Goal: Transaction & Acquisition: Register for event/course

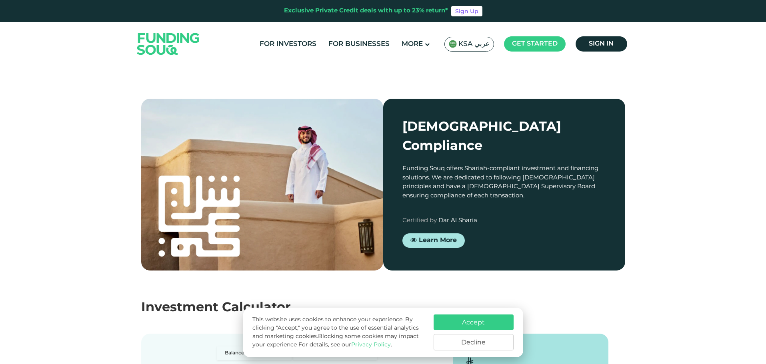
scroll to position [640, 0]
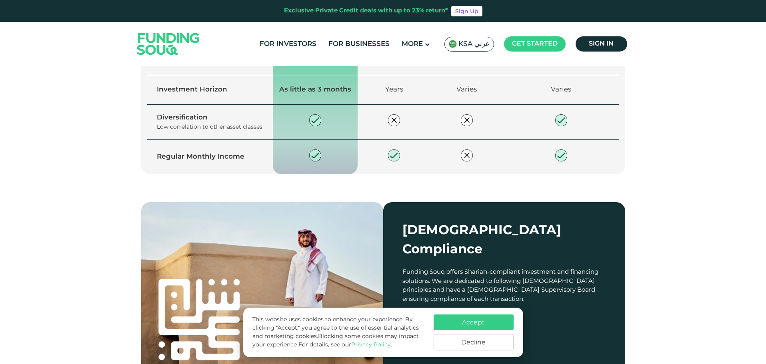
click at [234, 30] on link "Explore our opportunities" at bounding box center [208, 23] width 109 height 14
click at [215, 26] on span "Explore our opportunities" at bounding box center [212, 23] width 85 height 6
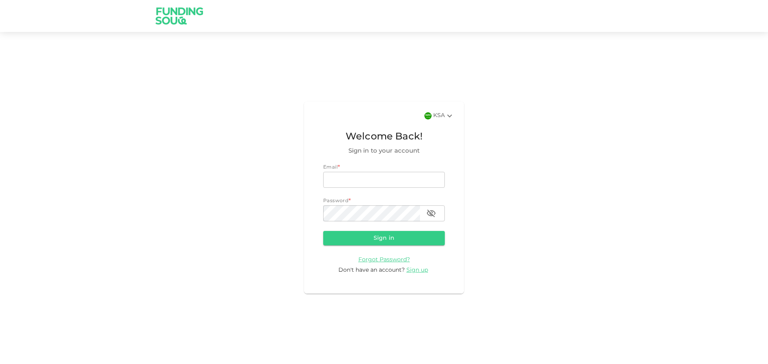
click at [416, 272] on div "Don't have an account? Sign up" at bounding box center [384, 270] width 122 height 8
click at [423, 272] on span "Sign up" at bounding box center [417, 271] width 22 height 6
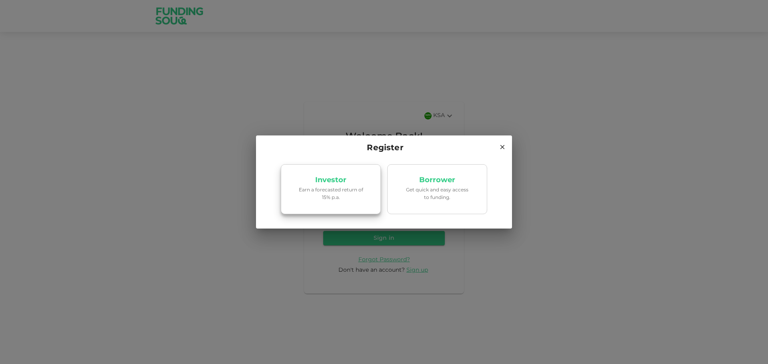
click at [333, 190] on p "Earn a forecasted return of 15% p.a." at bounding box center [331, 194] width 68 height 15
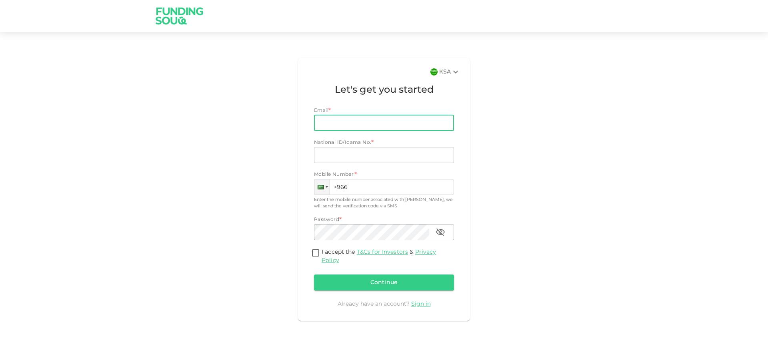
click at [338, 129] on input "Email" at bounding box center [379, 123] width 131 height 16
type input "fairooset@gmail.com"
click at [335, 157] on input "National ID/Iqama No." at bounding box center [384, 155] width 140 height 16
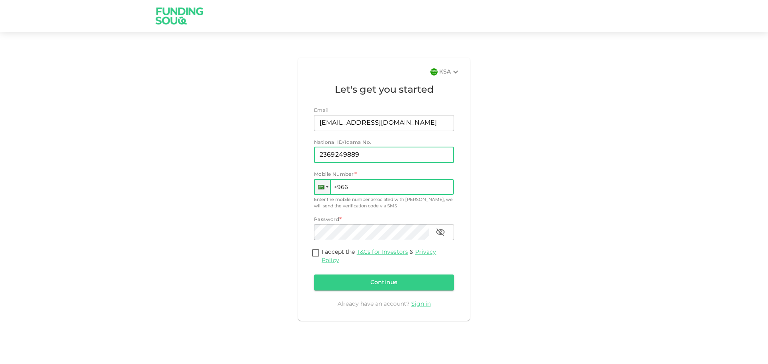
type input "2369249889"
click at [360, 186] on input "+966" at bounding box center [384, 187] width 140 height 16
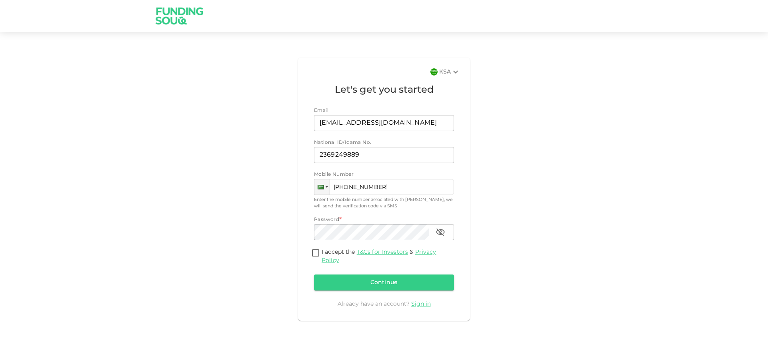
type input "+966 507 153 028"
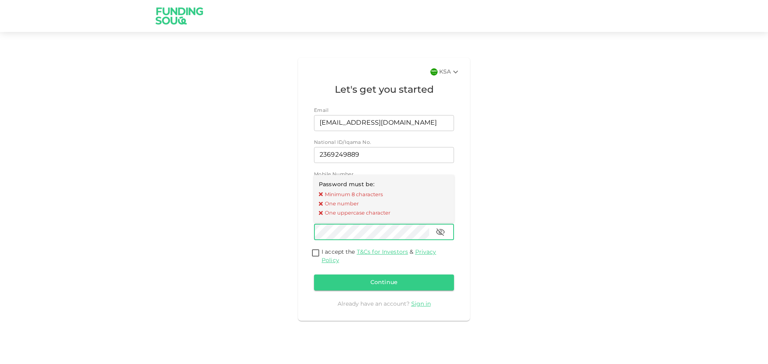
click at [536, 214] on div "KSA Let's get you started Email Email fairooset@gmail.com Email National ID/Iqa…" at bounding box center [384, 189] width 456 height 270
click at [314, 254] on input "I accept the T&Cs for Investors & Privacy Policy" at bounding box center [316, 253] width 12 height 11
checkbox input "true"
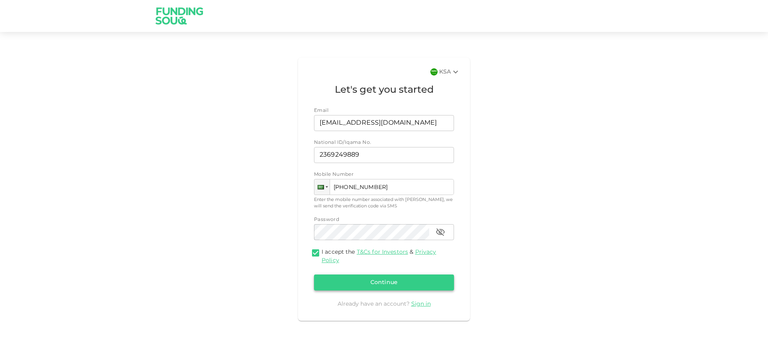
click at [366, 287] on button "Continue" at bounding box center [384, 283] width 140 height 16
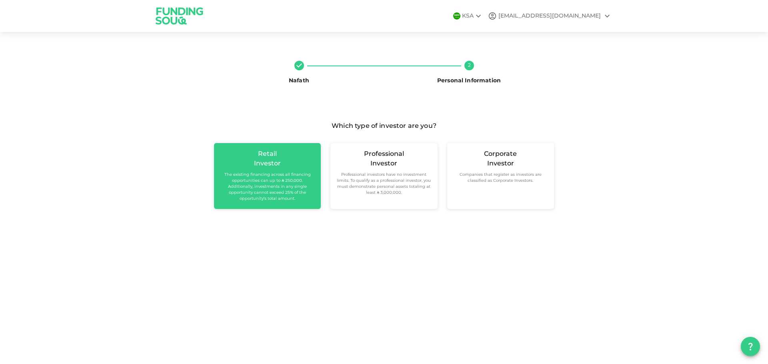
click at [266, 177] on small "The existing financing across all financing opportunities can up to ʢ 250,000. …" at bounding box center [267, 187] width 94 height 30
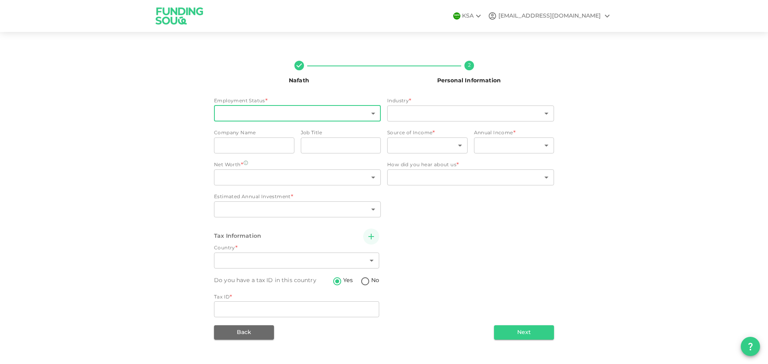
click at [355, 116] on body "KSA fairooset@gmail.com Nafath 2 Personal Information Employment Status * ​ ​ I…" at bounding box center [384, 182] width 768 height 364
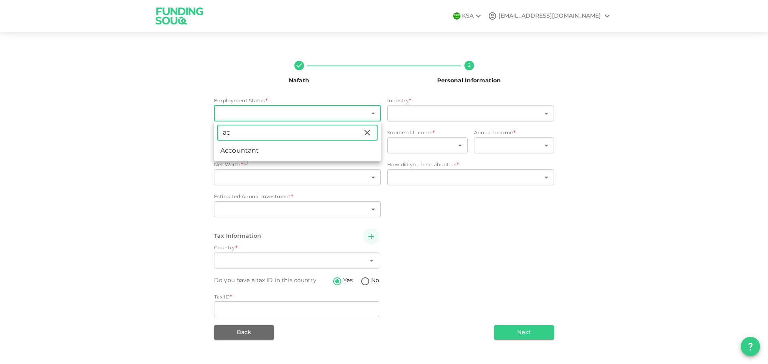
type input "ac"
click at [312, 154] on li "Accountant" at bounding box center [297, 151] width 167 height 14
type input "10"
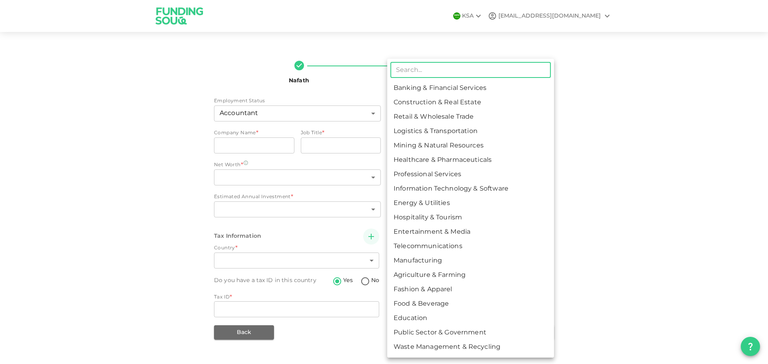
click at [439, 113] on body "KSA fairooset@gmail.com Nafath 2 Personal Information Employment Status Account…" at bounding box center [384, 182] width 768 height 364
click at [362, 78] on div at bounding box center [384, 182] width 768 height 364
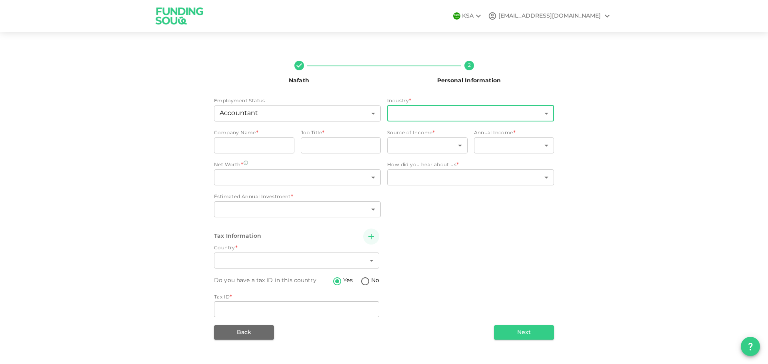
click at [436, 112] on body "KSA fairooset@gmail.com Nafath 2 Personal Information Employment Status Account…" at bounding box center [384, 182] width 768 height 364
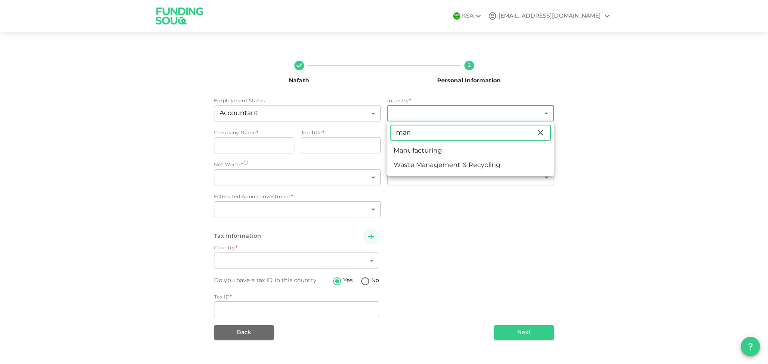
type input "man"
click at [423, 152] on li "Manufacturing" at bounding box center [470, 151] width 167 height 14
type input "13"
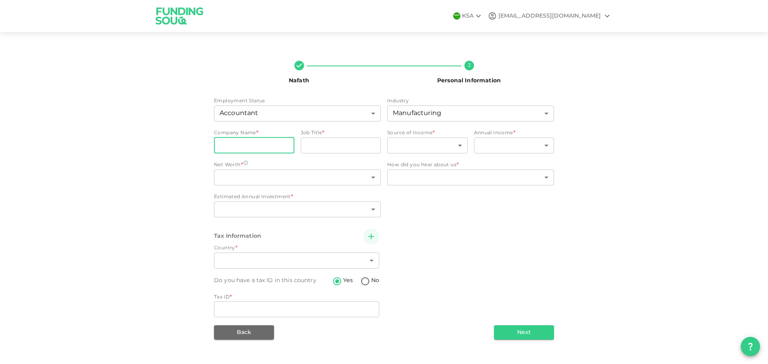
click at [240, 150] on input "companyName" at bounding box center [254, 146] width 80 height 16
type input "Napco National"
click at [328, 148] on input "jobTitle" at bounding box center [341, 146] width 80 height 16
drag, startPoint x: 366, startPoint y: 145, endPoint x: 236, endPoint y: 148, distance: 129.2
click at [239, 147] on div "Company Name companyName Napco National companyName Job Title jobTitle Cost Acc…" at bounding box center [297, 143] width 167 height 26
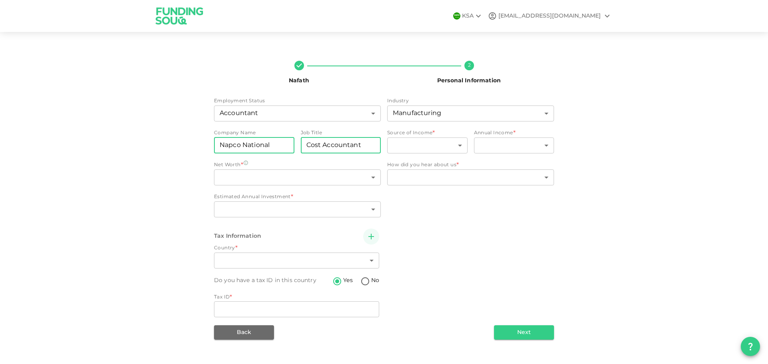
paste input "OST CHIEF ACCOUNTANT"
type input "COST CHIEF ACCOUNTANT"
click at [428, 149] on body "KSA fairooset@gmail.com Nafath 2 Personal Information Employment Status Account…" at bounding box center [384, 182] width 768 height 364
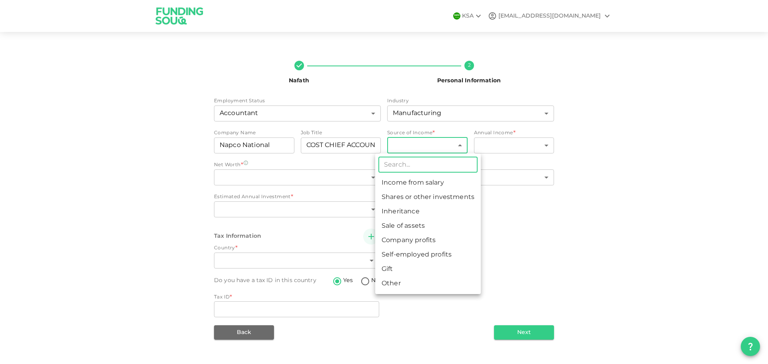
click at [423, 186] on li "Income from salary" at bounding box center [428, 183] width 106 height 14
type input "1"
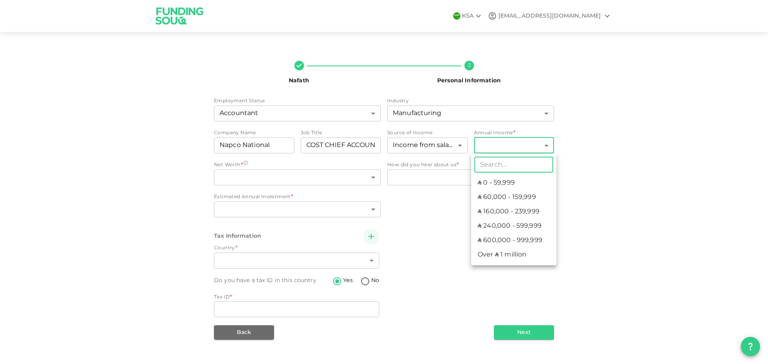
click at [514, 144] on body "KSA fairooset@gmail.com Nafath 2 Personal Information Employment Status Account…" at bounding box center [384, 182] width 768 height 364
click at [513, 215] on li "ʢ 160,000 - 239,999" at bounding box center [513, 212] width 85 height 14
type input "3"
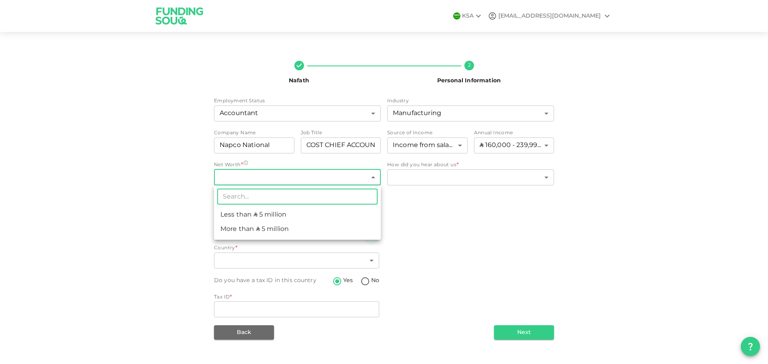
click at [354, 172] on body "KSA fairooset@gmail.com Nafath 2 Personal Information Employment Status Account…" at bounding box center [384, 182] width 768 height 364
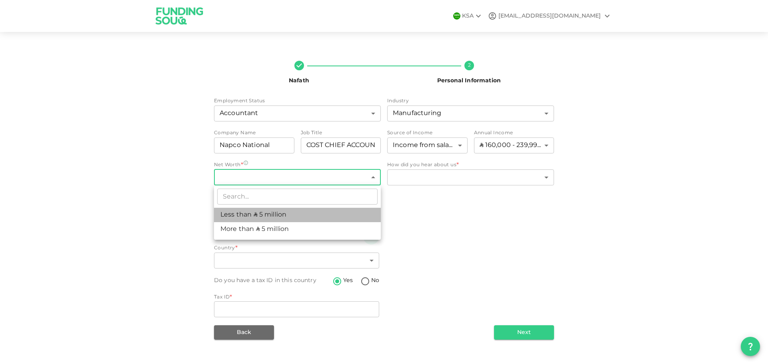
click at [325, 219] on li "Less than ʢ 5 million" at bounding box center [297, 215] width 167 height 14
type input "1"
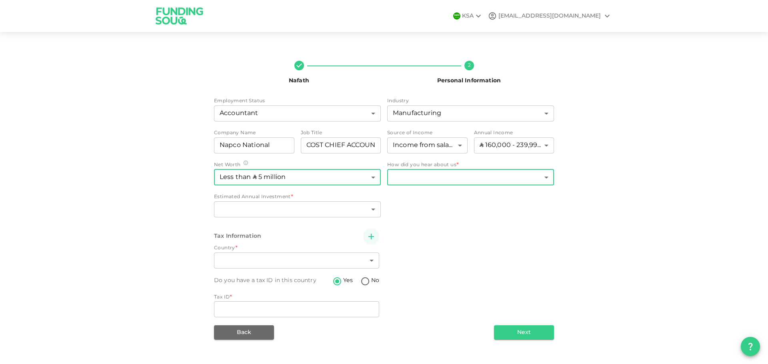
click at [454, 180] on body "KSA fairooset@gmail.com Nafath 2 Personal Information Employment Status Account…" at bounding box center [384, 182] width 768 height 364
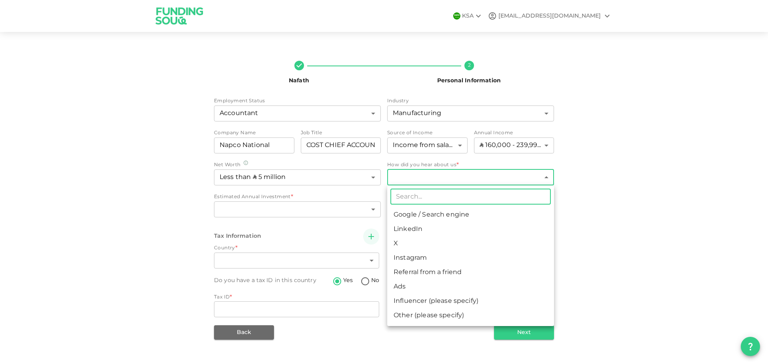
click at [441, 215] on li "Google / Search engine" at bounding box center [470, 215] width 167 height 14
type input "1"
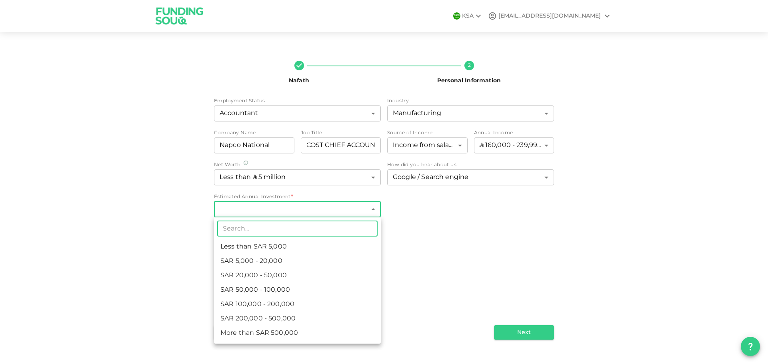
click at [292, 212] on body "KSA fairooset@gmail.com Nafath 2 Personal Information Employment Status Account…" at bounding box center [384, 182] width 768 height 364
click at [242, 289] on li "ʢ 50,000 - 100,000" at bounding box center [297, 290] width 167 height 14
type input "4"
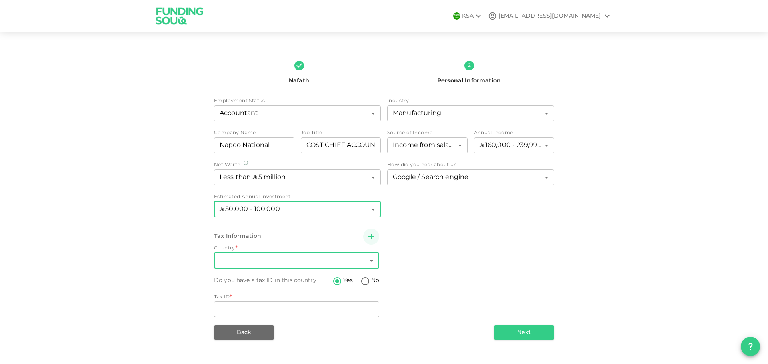
click at [297, 258] on body "KSA fairooset@gmail.com Nafath 2 Personal Information Employment Status Account…" at bounding box center [384, 182] width 768 height 364
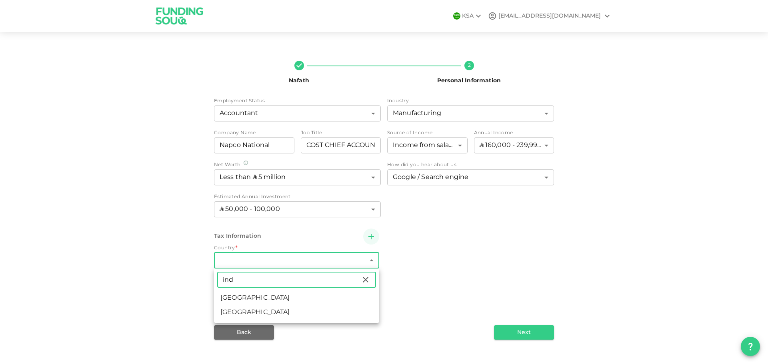
type input "ind"
click at [244, 301] on li "India" at bounding box center [296, 298] width 165 height 14
type input "88"
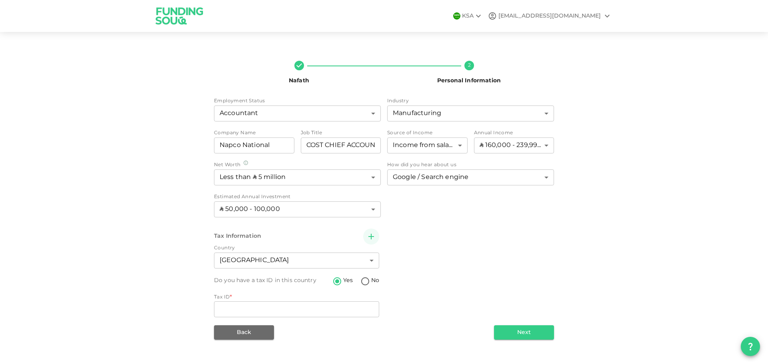
click at [469, 277] on div "Tax Information Country India 88 ​ Do you have a tax ID in this country Yes No …" at bounding box center [384, 274] width 340 height 91
click at [365, 280] on input "No" at bounding box center [365, 282] width 12 height 11
radio input "true"
click at [358, 312] on body "KSA fairooset@gmail.com Nafath 2 Personal Information Employment Status Account…" at bounding box center [384, 182] width 768 height 364
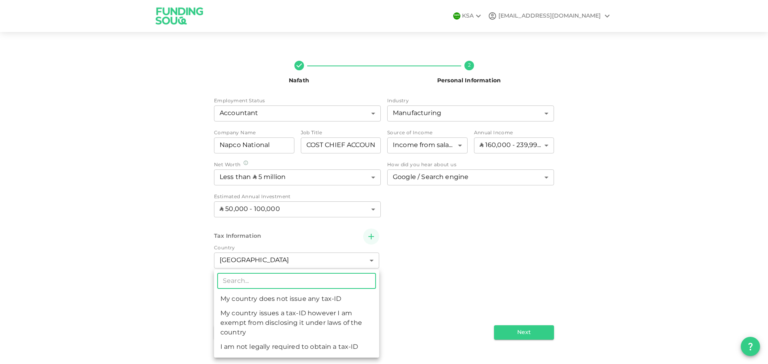
click at [410, 283] on div at bounding box center [384, 182] width 768 height 364
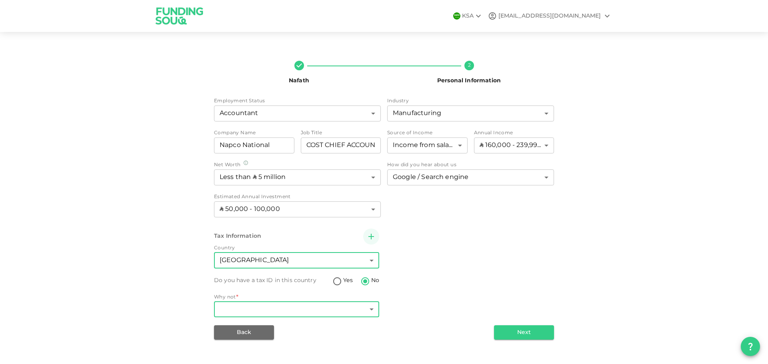
click at [300, 266] on body "KSA fairooset@gmail.com Nafath 2 Personal Information Employment Status Account…" at bounding box center [384, 182] width 768 height 364
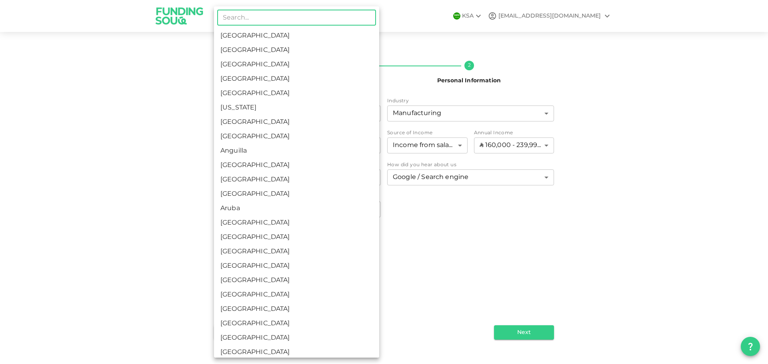
click at [248, 38] on li "Saudi Arabia" at bounding box center [296, 36] width 165 height 14
type input "1"
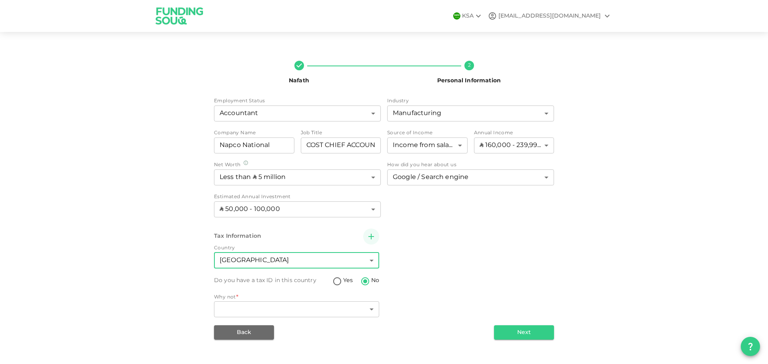
click at [270, 262] on body "KSA fairooset@gmail.com Nafath 2 Personal Information Employment Status Account…" at bounding box center [384, 182] width 768 height 364
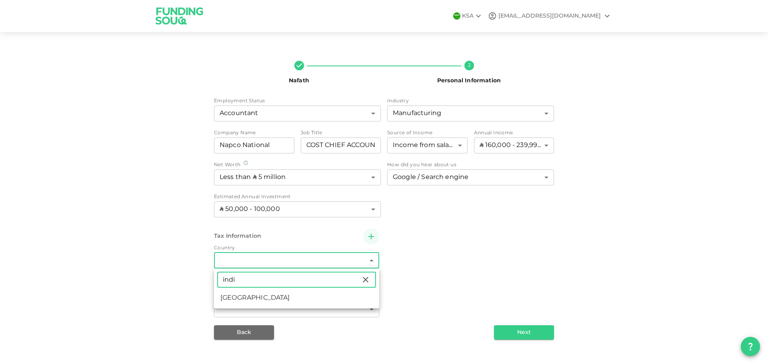
type input "indi"
click at [249, 302] on li "India" at bounding box center [296, 298] width 165 height 14
type input "88"
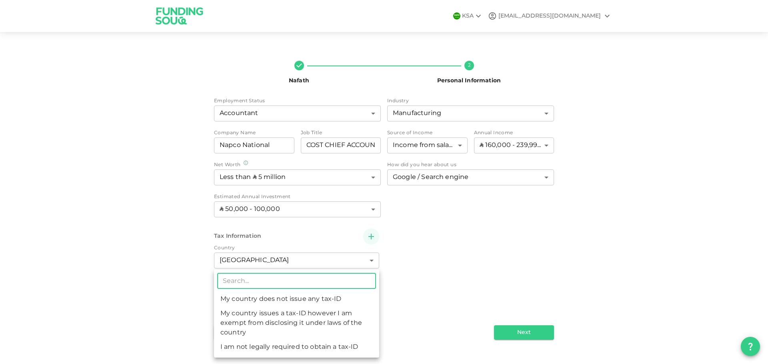
click at [342, 310] on body "KSA fairooset@gmail.com Nafath 2 Personal Information Employment Status Account…" at bounding box center [384, 182] width 768 height 364
click at [331, 348] on li "I am not legally required to obtain a tax-ID" at bounding box center [296, 347] width 165 height 14
type input "3"
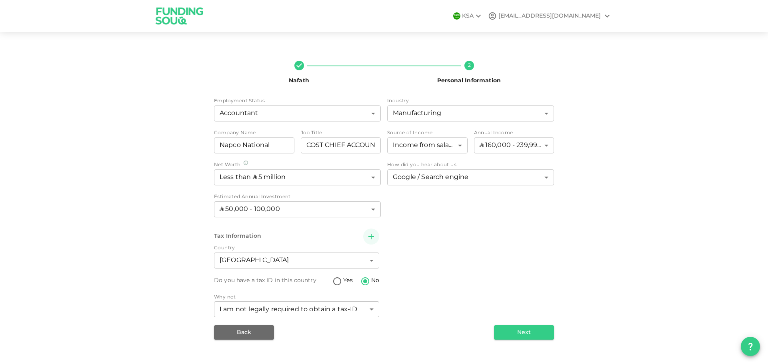
click at [353, 336] on div "Back Next" at bounding box center [384, 333] width 340 height 14
click at [347, 282] on span "Yes" at bounding box center [347, 281] width 9 height 8
click at [343, 282] on input "Yes" at bounding box center [337, 282] width 12 height 11
radio input "true"
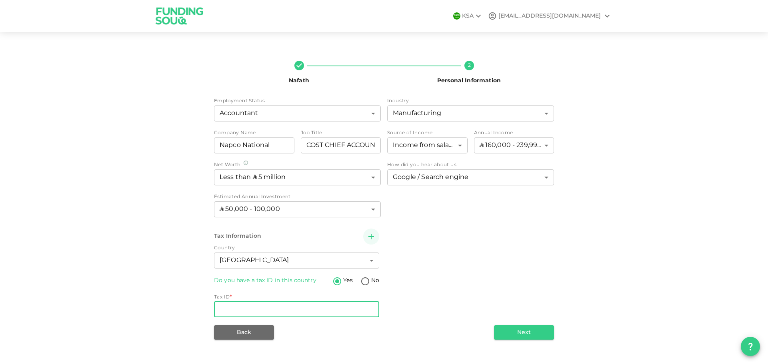
click at [316, 308] on input "Tax ID" at bounding box center [296, 310] width 165 height 16
type input "a"
type input "APKPT5974P"
click at [512, 334] on button "Next" at bounding box center [524, 333] width 60 height 14
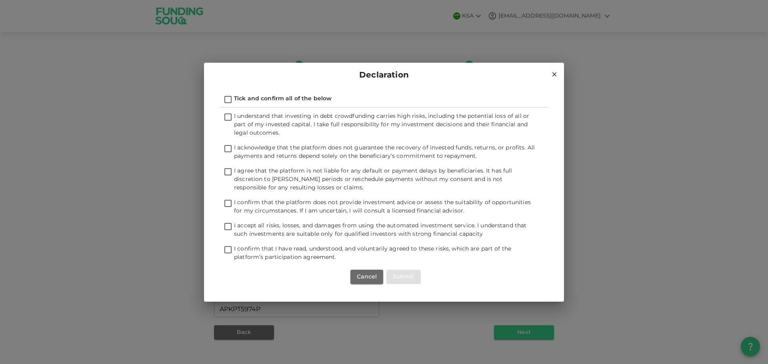
click at [230, 97] on input "Tick and confirm all of the below" at bounding box center [228, 100] width 12 height 11
checkbox input "true"
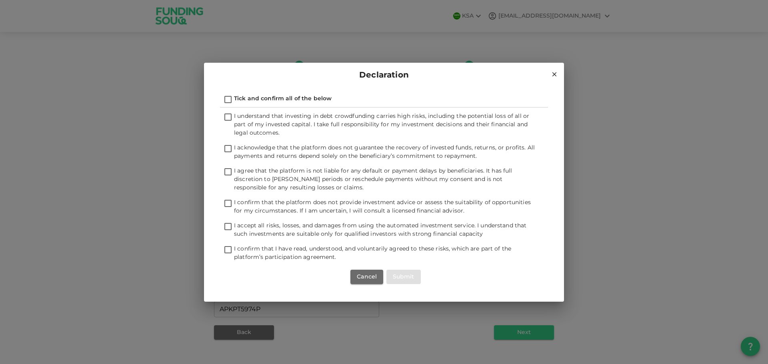
checkbox input "true"
click at [408, 276] on button "Submit" at bounding box center [403, 277] width 34 height 14
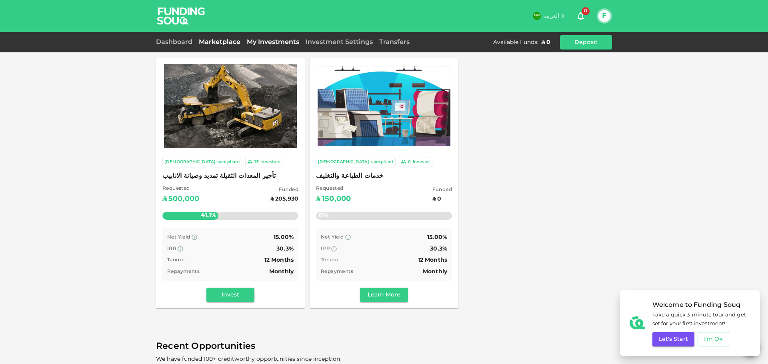
click at [264, 43] on link "My Investments" at bounding box center [273, 42] width 59 height 6
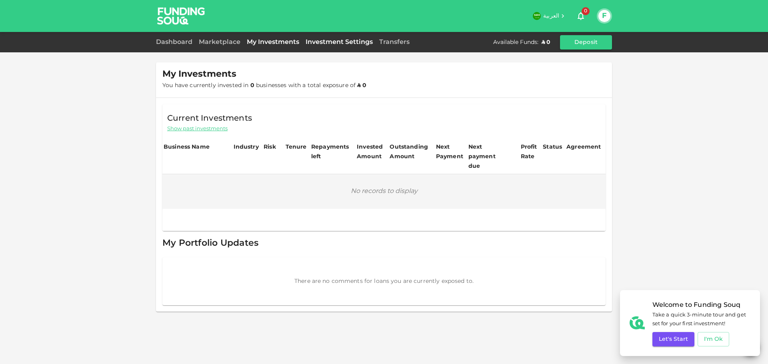
click at [332, 40] on link "Investment Settings" at bounding box center [339, 42] width 74 height 6
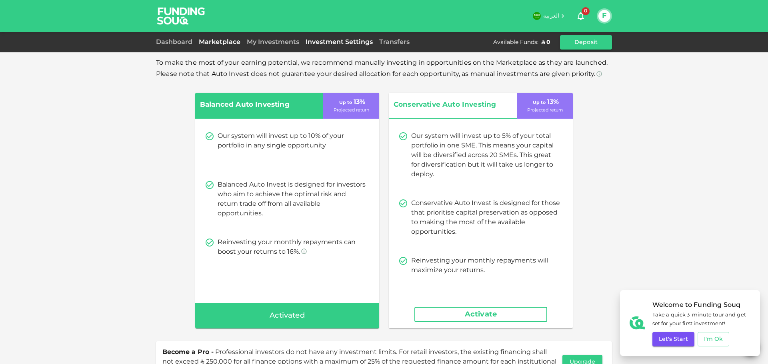
click at [224, 42] on link "Marketplace" at bounding box center [220, 42] width 48 height 6
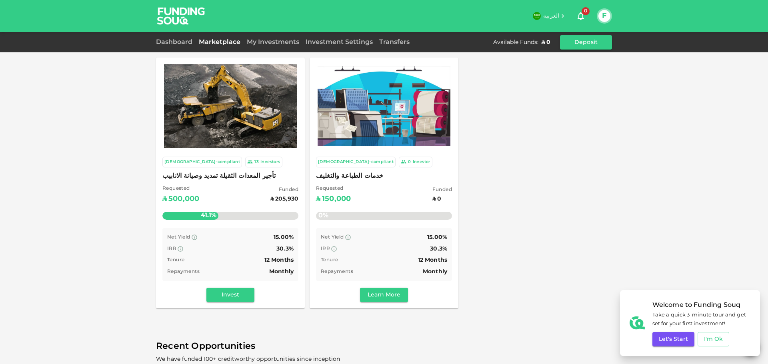
click at [260, 160] on div "Investors" at bounding box center [270, 162] width 20 height 7
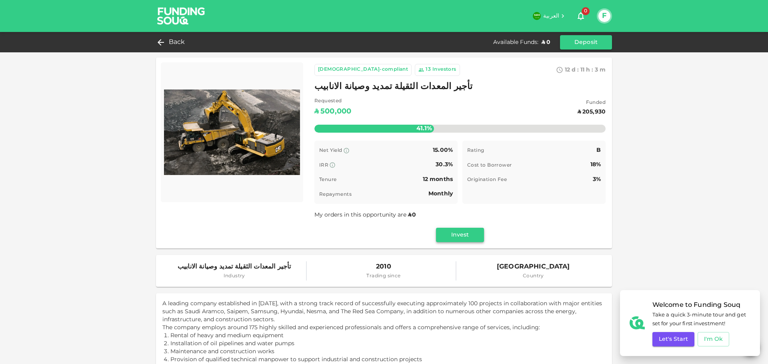
click at [448, 238] on button "Invest" at bounding box center [460, 235] width 48 height 14
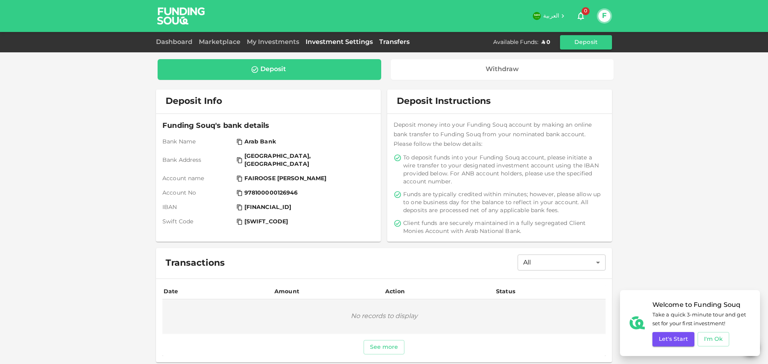
click at [328, 44] on link "Investment Settings" at bounding box center [339, 42] width 74 height 6
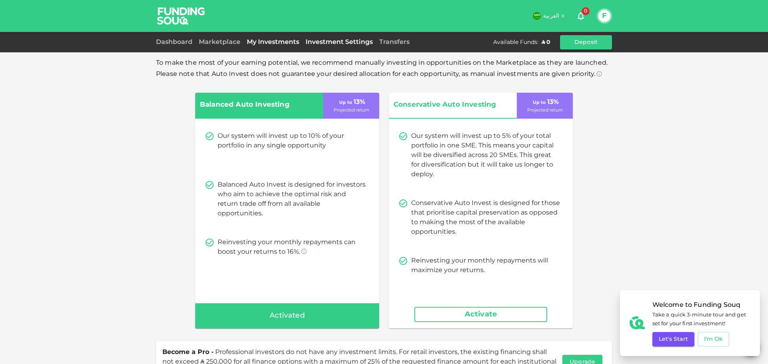
click at [286, 43] on link "My Investments" at bounding box center [273, 42] width 59 height 6
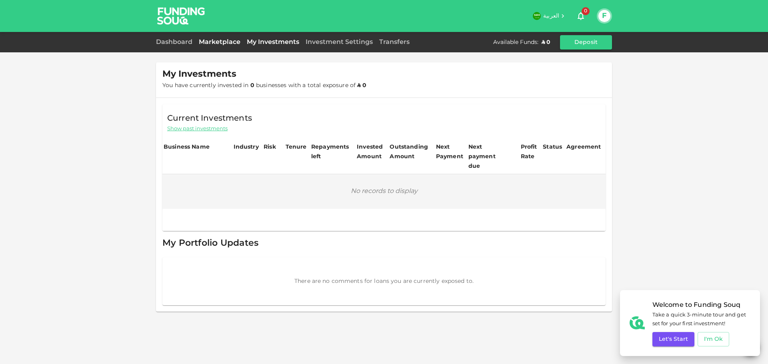
click at [215, 44] on link "Marketplace" at bounding box center [220, 42] width 48 height 6
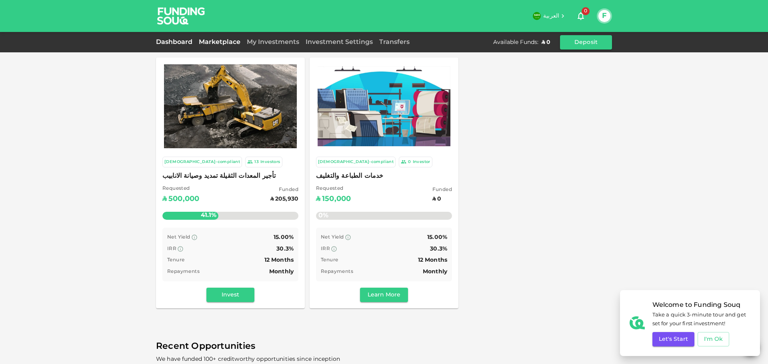
click at [163, 44] on link "Dashboard" at bounding box center [176, 42] width 40 height 6
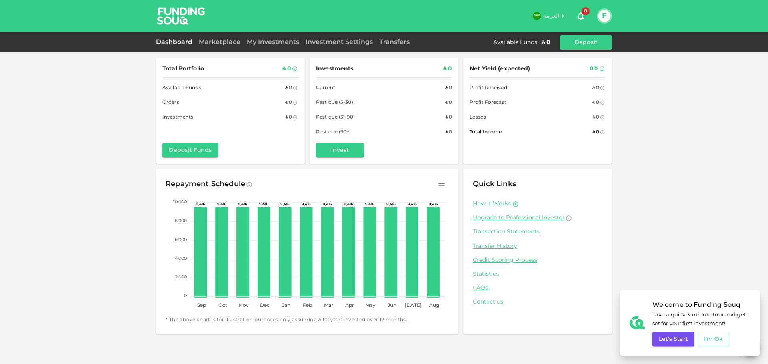
click at [217, 46] on div "Marketplace" at bounding box center [220, 43] width 48 height 10
click at [214, 41] on link "Marketplace" at bounding box center [220, 42] width 48 height 6
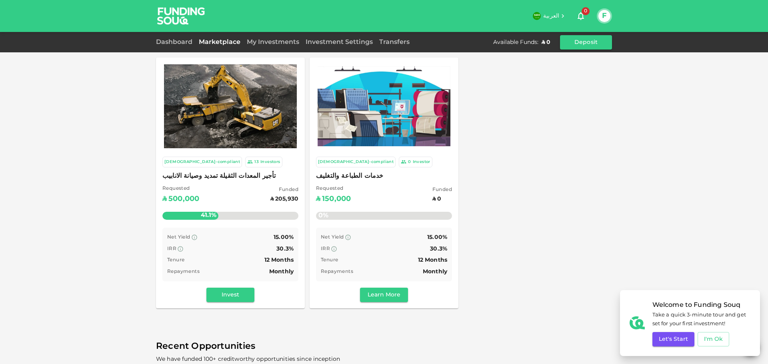
click at [179, 160] on div "[DEMOGRAPHIC_DATA]-compliant" at bounding box center [202, 162] width 76 height 7
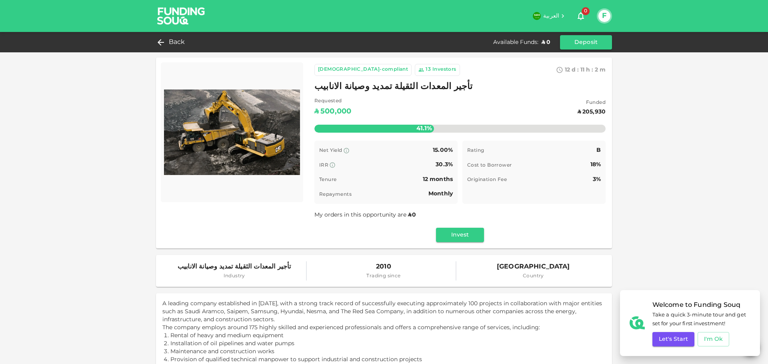
click at [181, 14] on img at bounding box center [181, 16] width 60 height 32
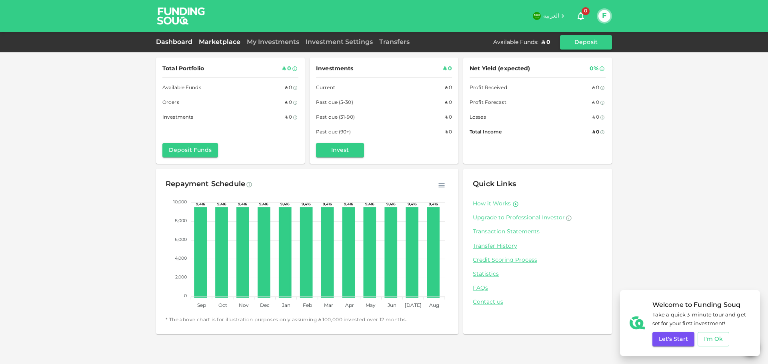
click at [220, 42] on link "Marketplace" at bounding box center [220, 42] width 48 height 6
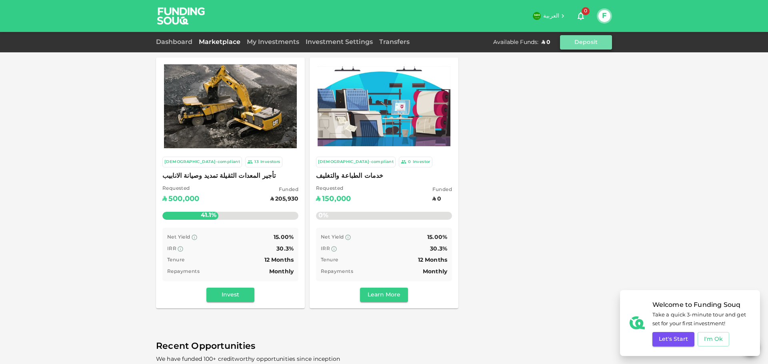
click at [595, 41] on button "Deposit" at bounding box center [586, 42] width 52 height 14
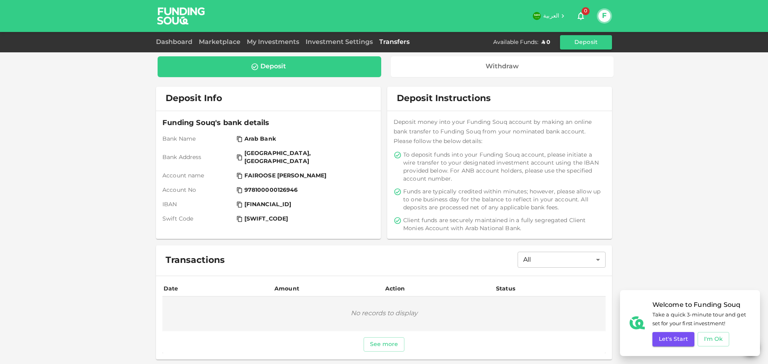
scroll to position [3, 0]
click at [294, 69] on div "Deposit" at bounding box center [269, 66] width 211 height 8
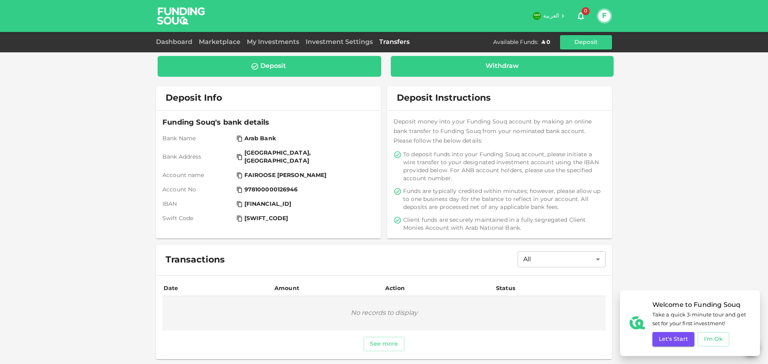
click at [514, 65] on div "Withdraw" at bounding box center [502, 66] width 33 height 8
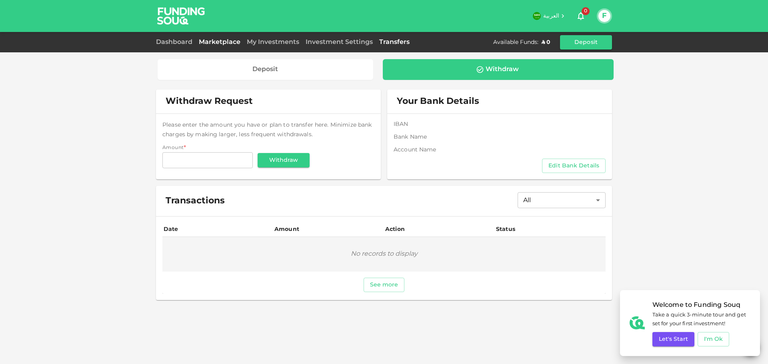
click at [225, 44] on link "Marketplace" at bounding box center [220, 42] width 48 height 6
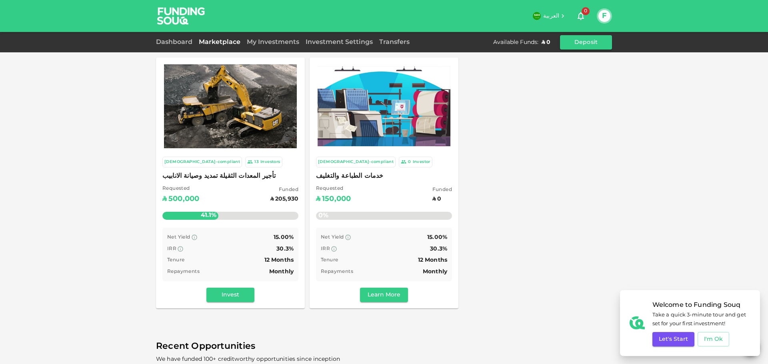
click at [378, 294] on button "Learn More" at bounding box center [384, 295] width 48 height 14
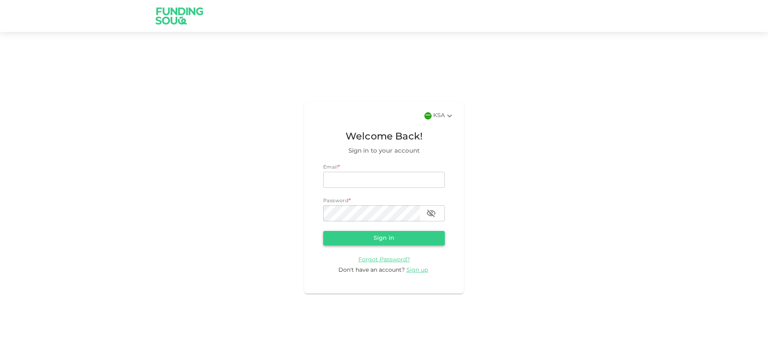
type input "[EMAIL_ADDRESS][DOMAIN_NAME]"
click at [386, 235] on button "Sign in" at bounding box center [384, 238] width 122 height 14
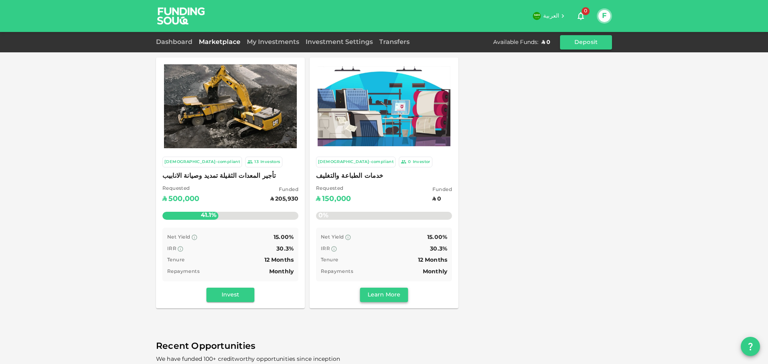
click at [380, 294] on button "Learn More" at bounding box center [384, 295] width 48 height 14
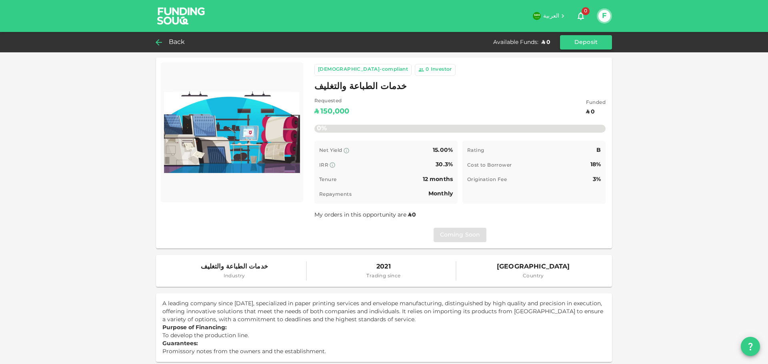
click at [171, 40] on span "Back" at bounding box center [177, 42] width 16 height 11
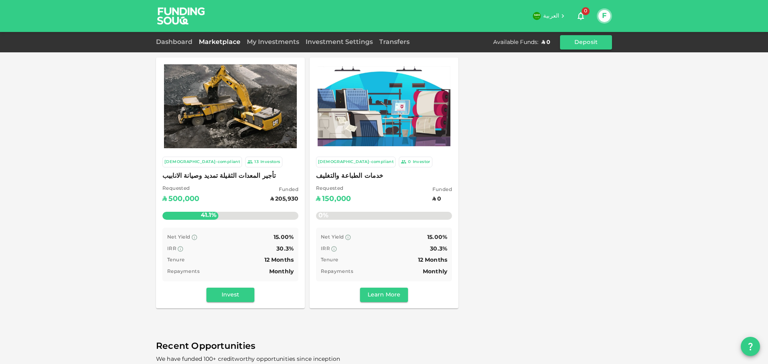
click at [230, 125] on img at bounding box center [230, 106] width 133 height 84
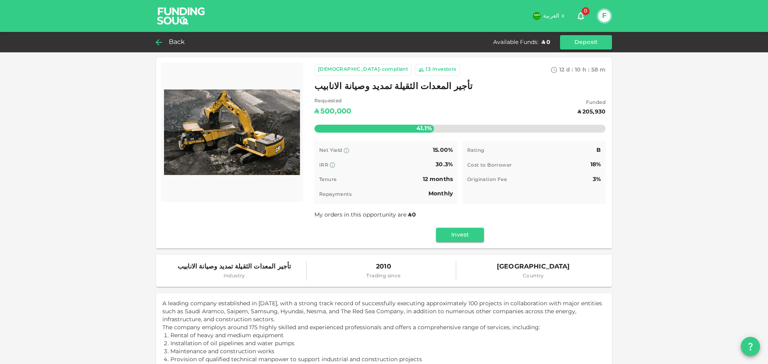
click at [165, 41] on div "Back" at bounding box center [172, 42] width 32 height 11
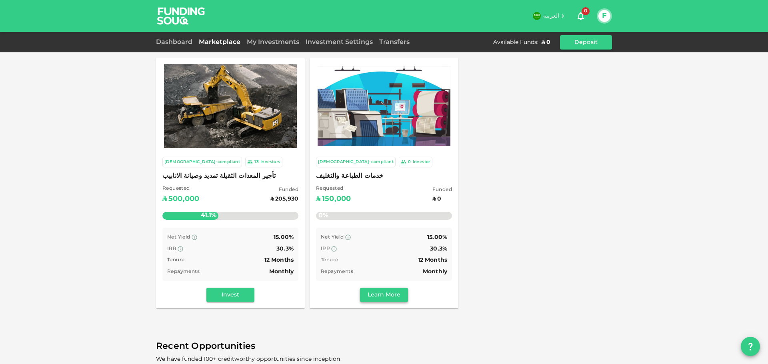
click at [380, 293] on button "Learn More" at bounding box center [384, 295] width 48 height 14
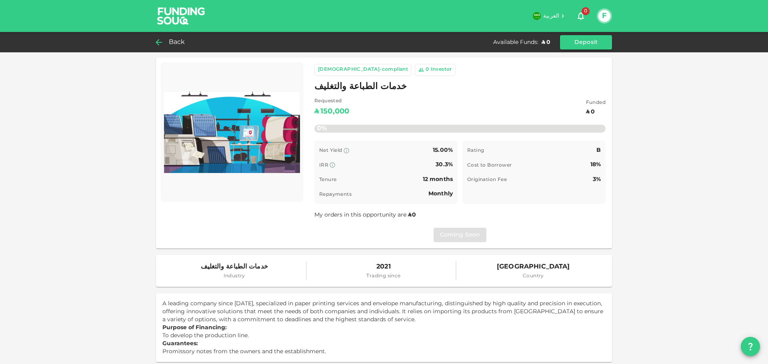
click at [162, 38] on icon at bounding box center [159, 43] width 10 height 10
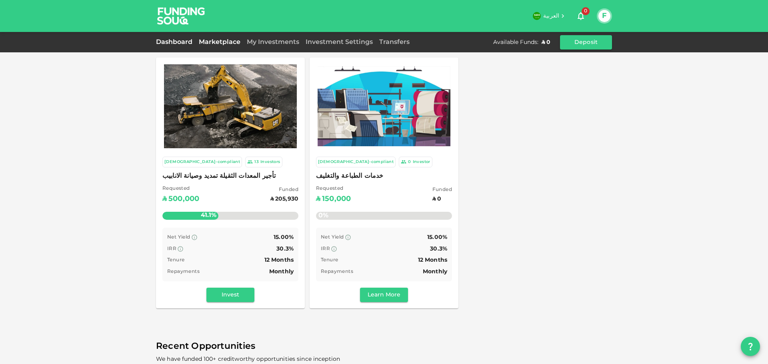
click at [174, 41] on link "Dashboard" at bounding box center [176, 42] width 40 height 6
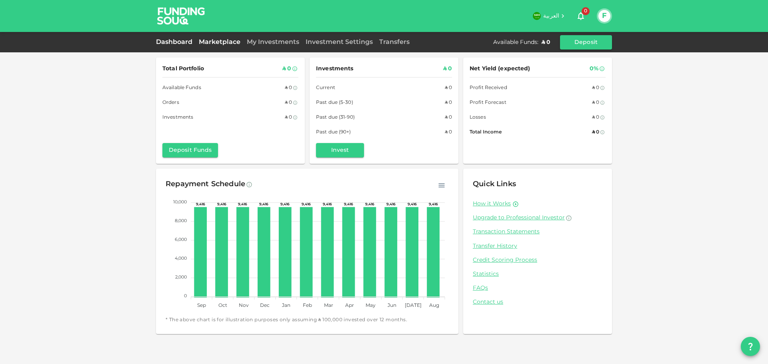
click at [215, 41] on link "Marketplace" at bounding box center [220, 42] width 48 height 6
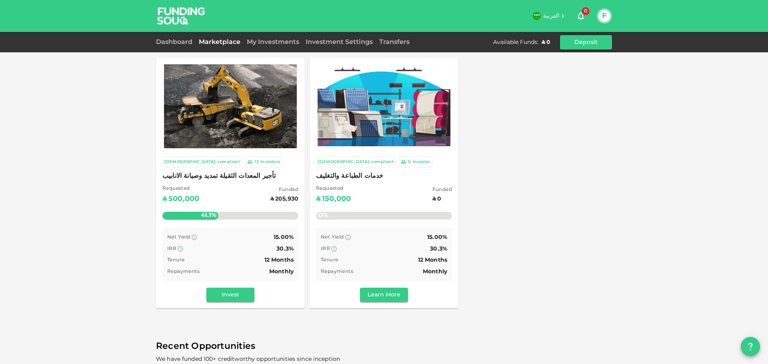
click at [263, 40] on div "My Investments" at bounding box center [273, 43] width 59 height 10
click at [264, 42] on link "My Investments" at bounding box center [273, 42] width 59 height 6
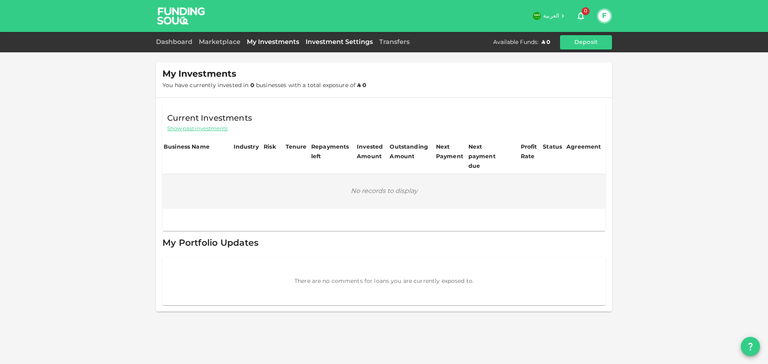
click at [332, 42] on link "Investment Settings" at bounding box center [339, 42] width 74 height 6
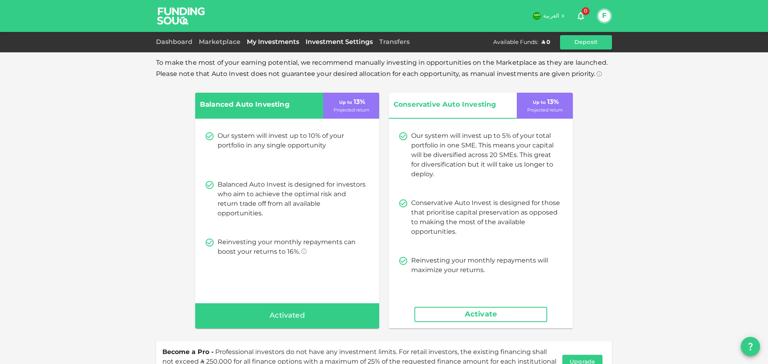
click at [284, 42] on link "My Investments" at bounding box center [273, 42] width 59 height 6
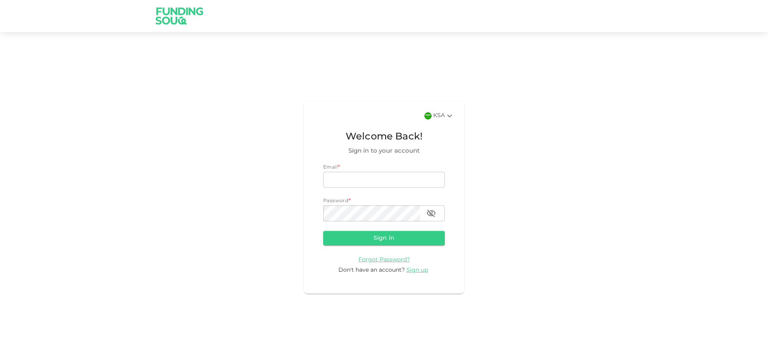
type input "[EMAIL_ADDRESS][DOMAIN_NAME]"
click at [394, 237] on button "Sign in" at bounding box center [384, 238] width 122 height 14
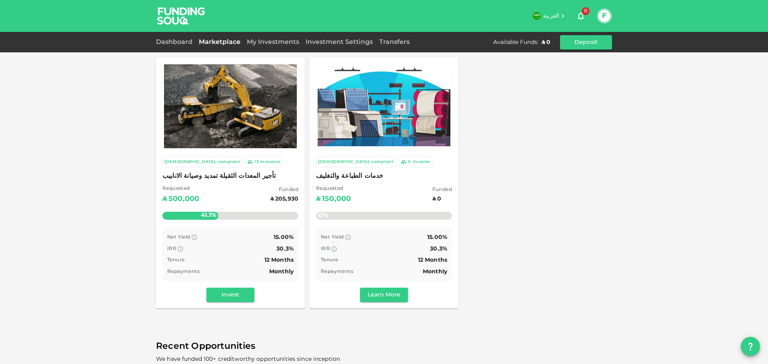
click at [214, 40] on link "Marketplace" at bounding box center [220, 42] width 48 height 6
click at [275, 40] on link "My Investments" at bounding box center [273, 42] width 59 height 6
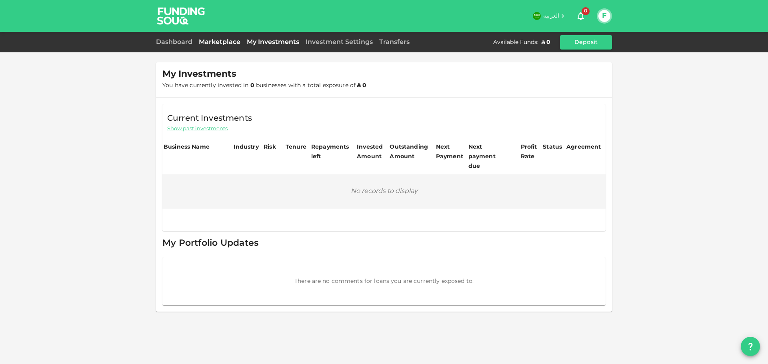
click at [227, 40] on link "Marketplace" at bounding box center [220, 42] width 48 height 6
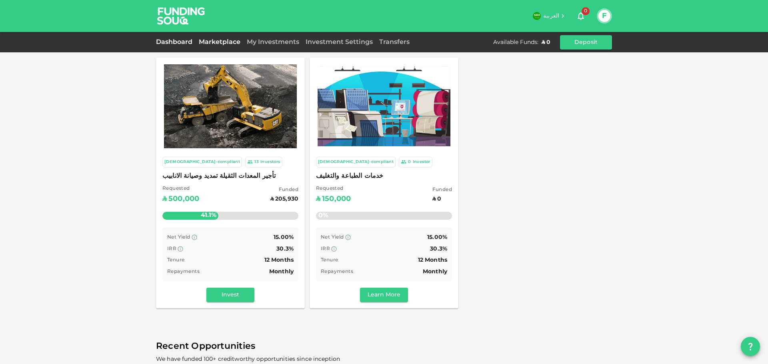
click at [168, 43] on link "Dashboard" at bounding box center [176, 42] width 40 height 6
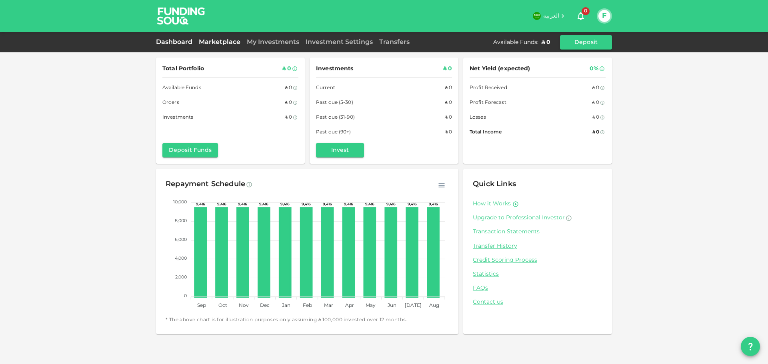
click at [210, 42] on link "Marketplace" at bounding box center [220, 42] width 48 height 6
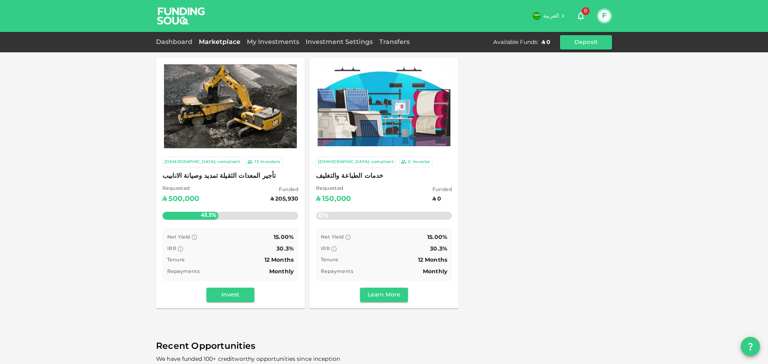
click at [163, 16] on img at bounding box center [181, 16] width 60 height 32
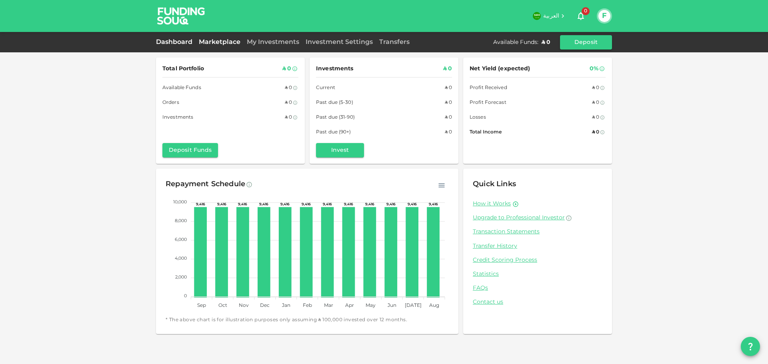
click at [217, 43] on link "Marketplace" at bounding box center [220, 42] width 48 height 6
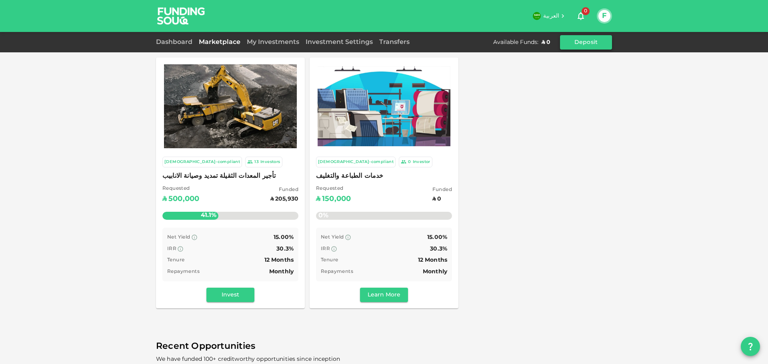
click at [601, 41] on button "Deposit" at bounding box center [586, 42] width 52 height 14
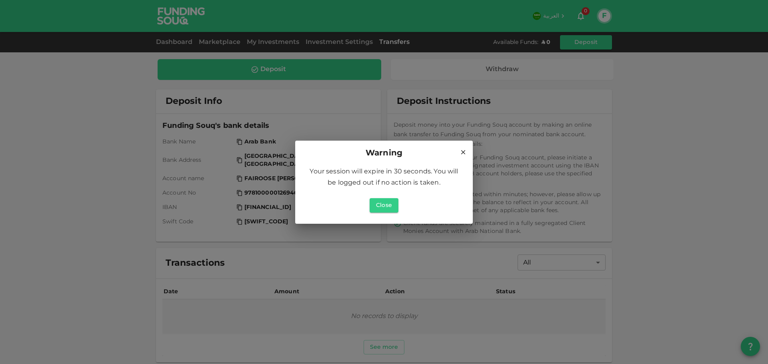
click at [460, 154] on icon at bounding box center [463, 152] width 7 height 7
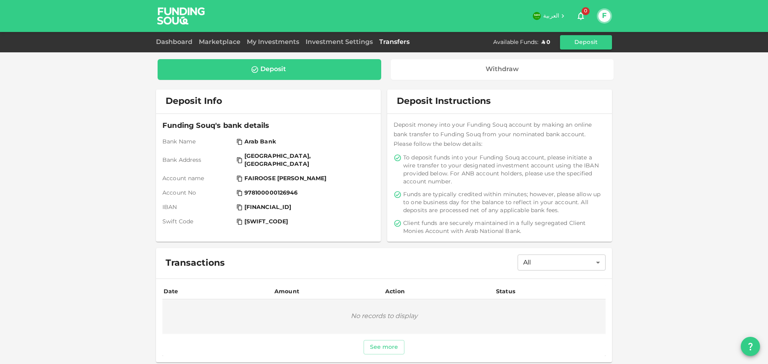
click at [177, 18] on img at bounding box center [181, 16] width 60 height 32
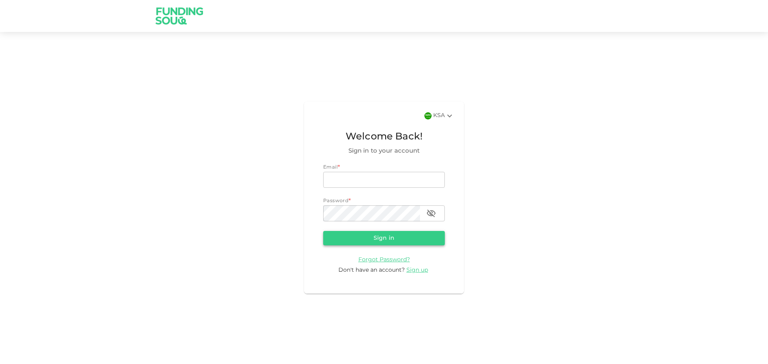
type input "[EMAIL_ADDRESS][DOMAIN_NAME]"
click at [387, 237] on button "Sign in" at bounding box center [384, 238] width 122 height 14
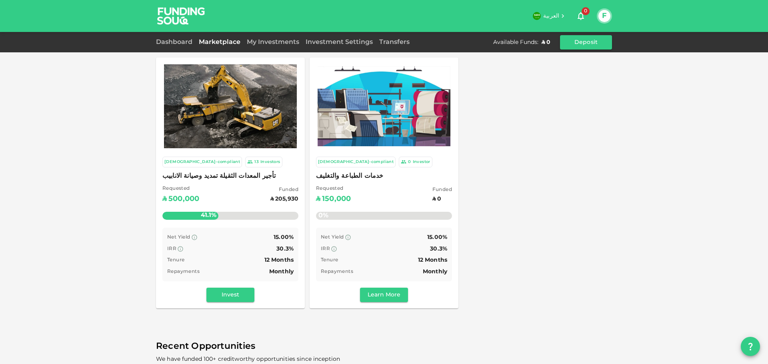
click at [586, 40] on button "Deposit" at bounding box center [586, 42] width 52 height 14
